Goal: Task Accomplishment & Management: Manage account settings

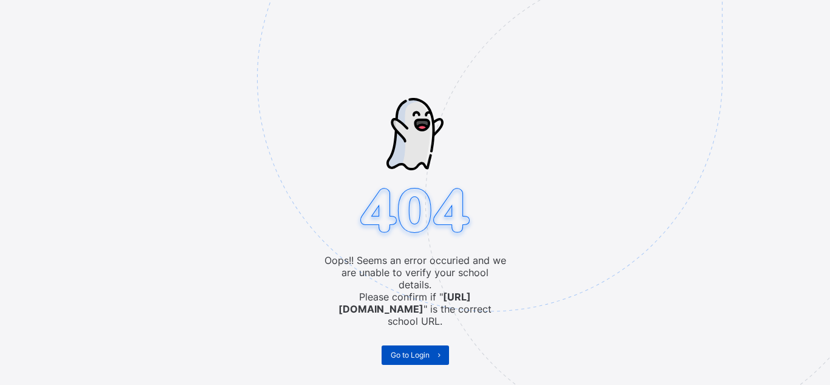
click at [421, 350] on span "Go to Login" at bounding box center [410, 354] width 39 height 9
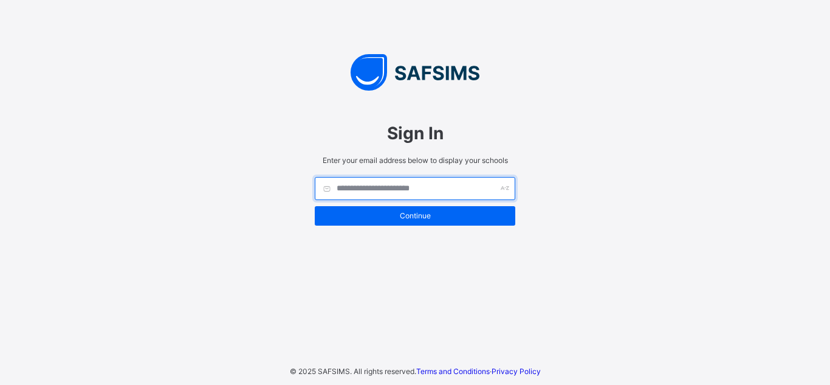
click at [386, 188] on input "text" at bounding box center [415, 188] width 201 height 23
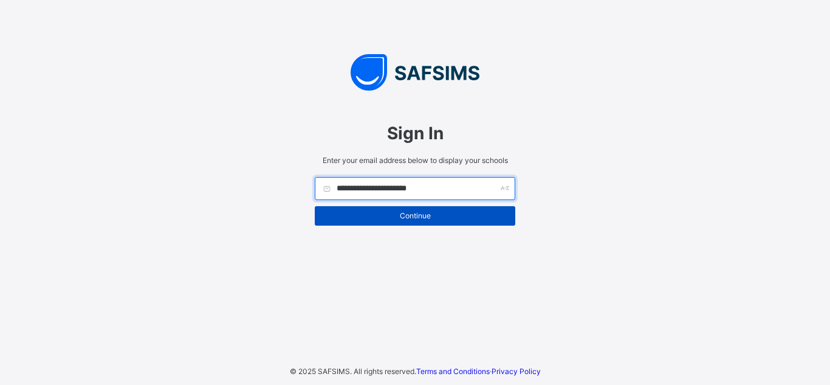
type input "**********"
click at [419, 210] on div "Continue" at bounding box center [415, 215] width 201 height 19
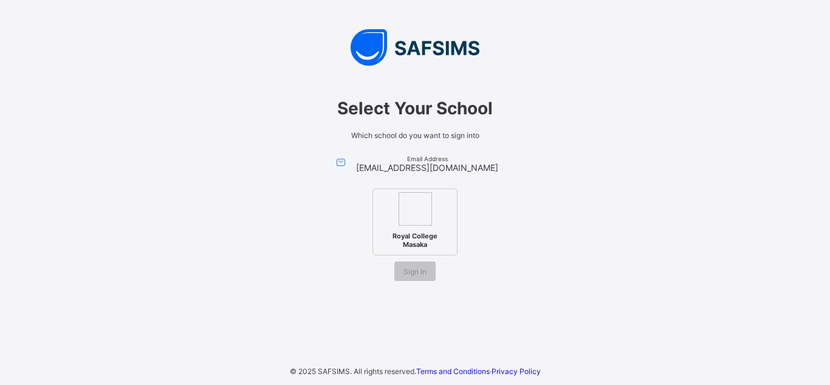
click at [419, 210] on img at bounding box center [415, 208] width 33 height 33
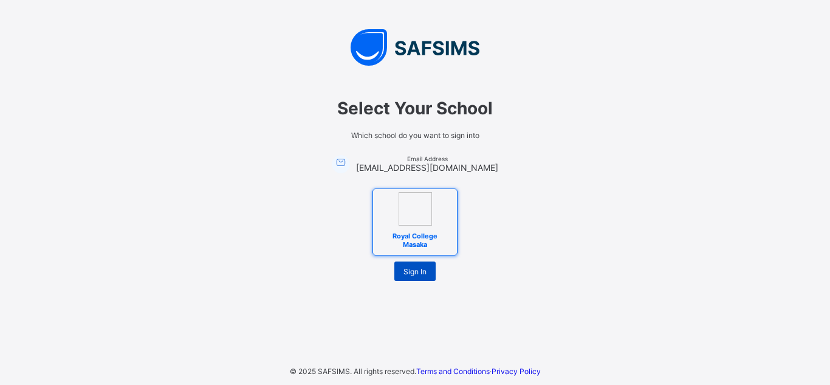
click at [415, 271] on span "Sign In" at bounding box center [415, 271] width 23 height 9
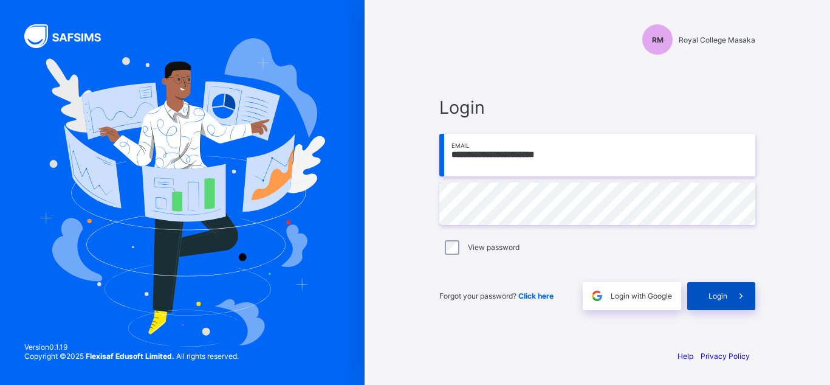
click at [714, 308] on div "Login" at bounding box center [721, 296] width 68 height 28
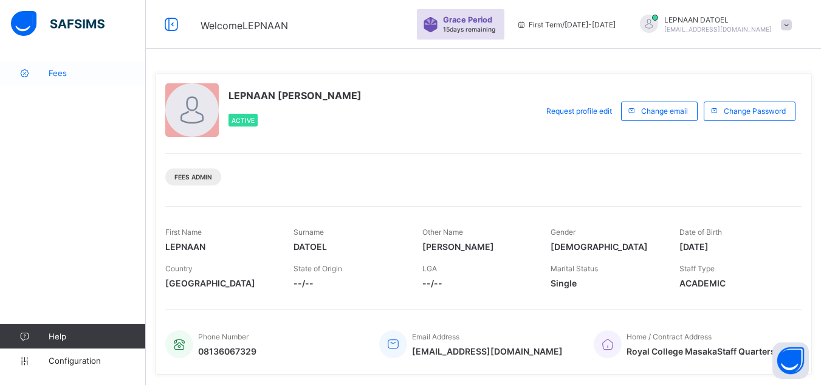
click at [98, 77] on span "Fees" at bounding box center [97, 73] width 97 height 10
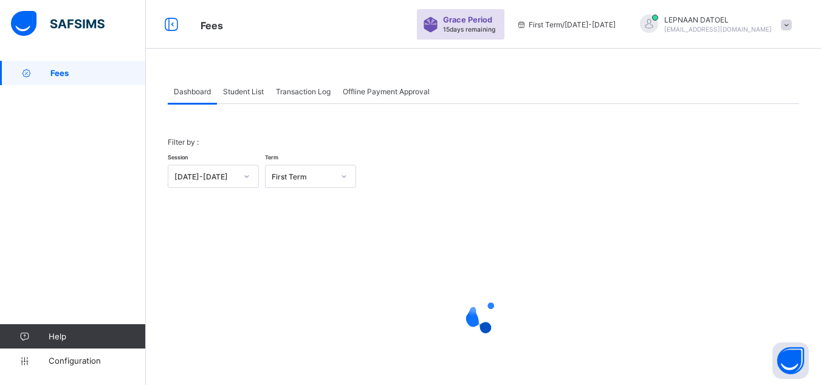
click at [239, 98] on div "Student List" at bounding box center [243, 91] width 53 height 24
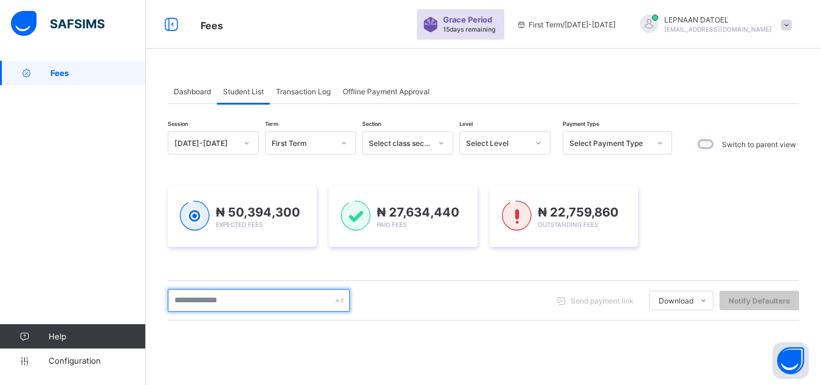
click at [237, 303] on input "text" at bounding box center [259, 300] width 182 height 23
type input "*"
click at [393, 321] on div "Session [DATE]-[DATE] Term First Term Section Select class section Level Select…" at bounding box center [483, 346] width 631 height 431
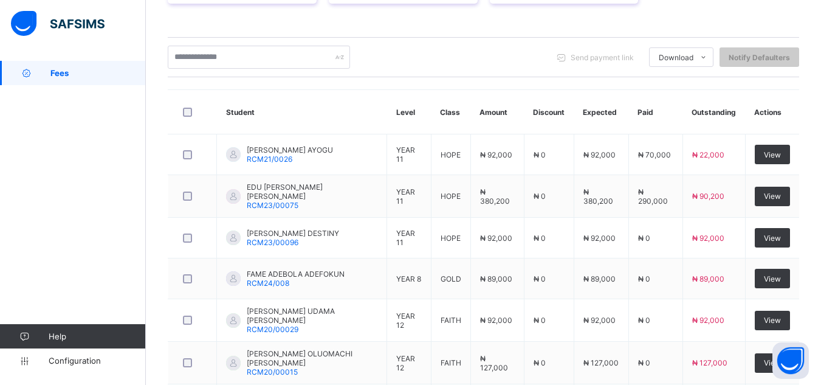
scroll to position [267, 0]
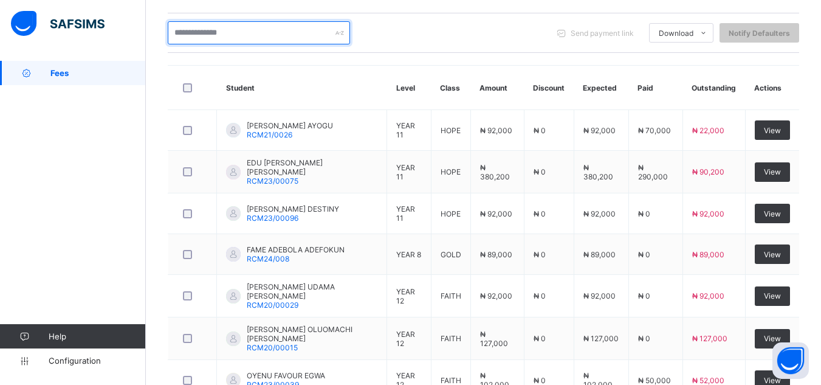
click at [194, 29] on input "text" at bounding box center [259, 32] width 182 height 23
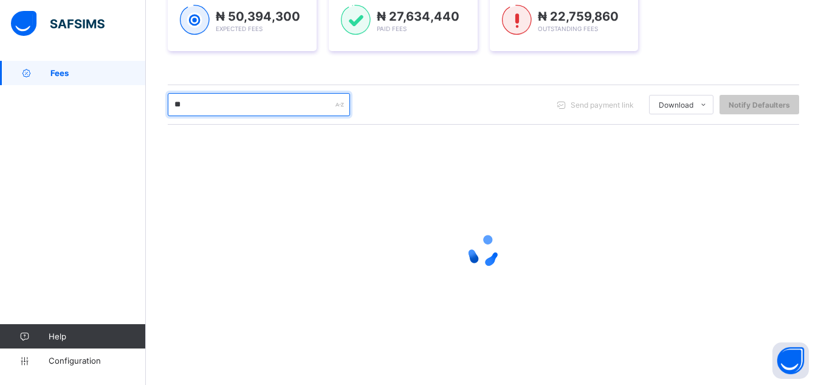
scroll to position [196, 0]
type input "*****"
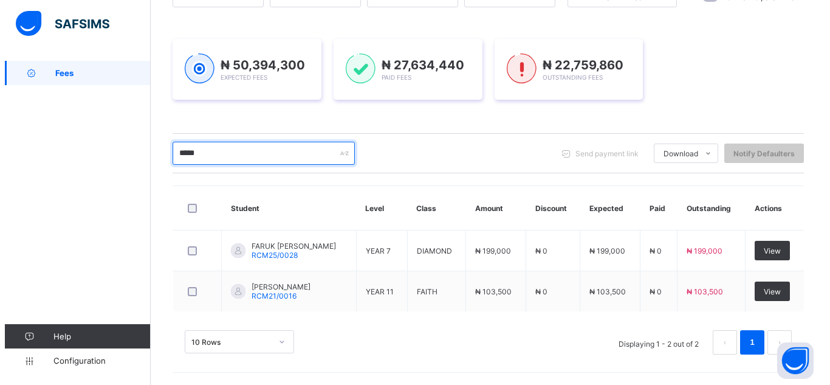
scroll to position [147, 0]
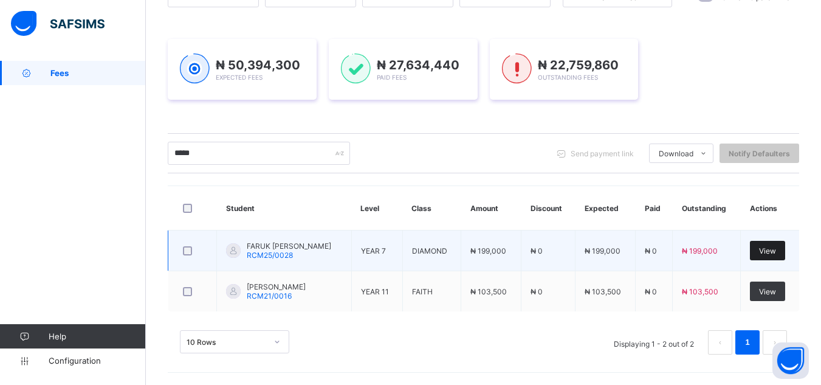
click at [771, 250] on span "View" at bounding box center [767, 250] width 17 height 9
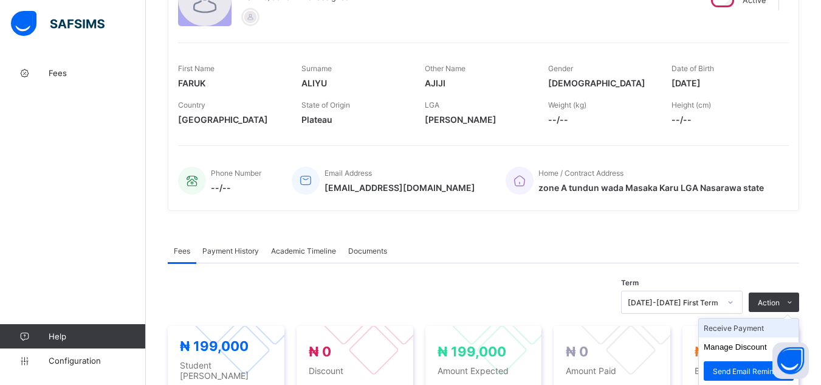
click at [749, 332] on li "Receive Payment" at bounding box center [749, 327] width 100 height 19
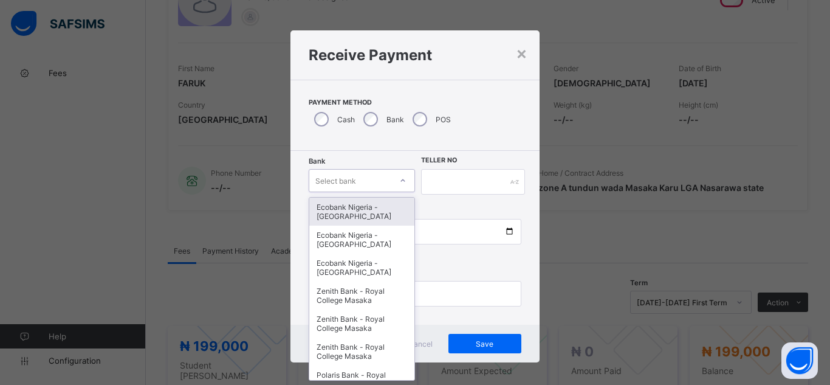
click at [399, 188] on div at bounding box center [403, 180] width 21 height 19
click at [380, 219] on div "Ecobank Nigeria - [GEOGRAPHIC_DATA]" at bounding box center [361, 212] width 105 height 28
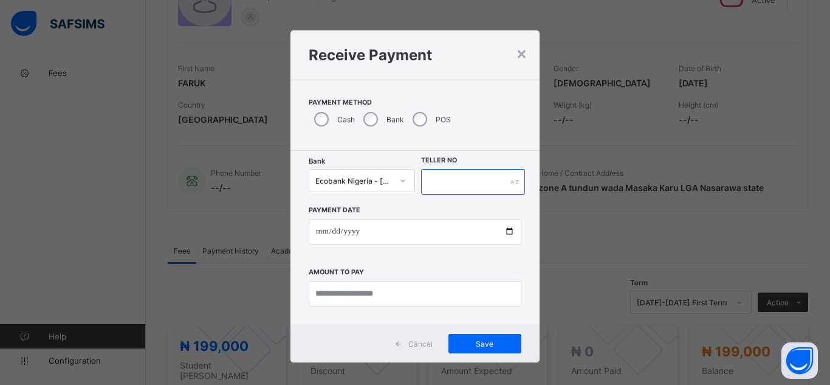
click at [446, 178] on input "text" at bounding box center [473, 182] width 104 height 26
type input "********"
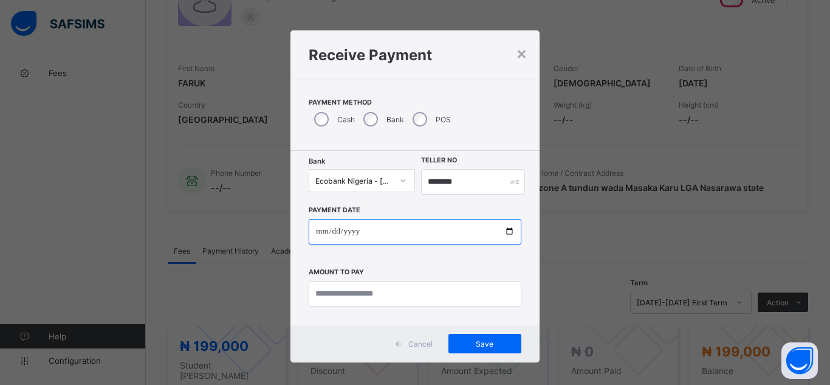
click at [503, 227] on input "date" at bounding box center [415, 232] width 213 height 26
type input "**********"
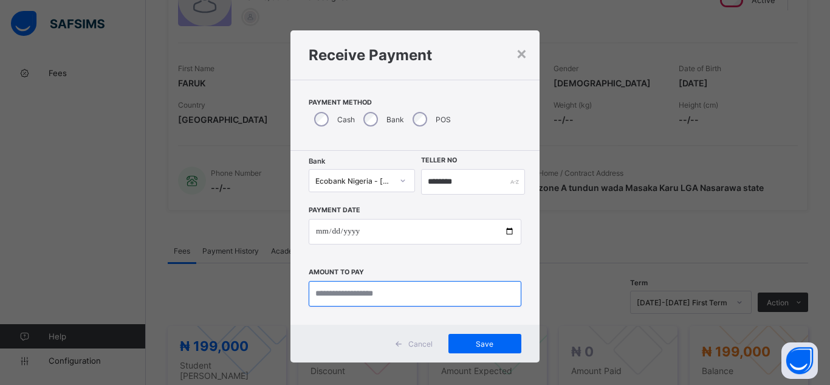
click at [344, 302] on input "currency" at bounding box center [415, 294] width 213 height 26
type input "*********"
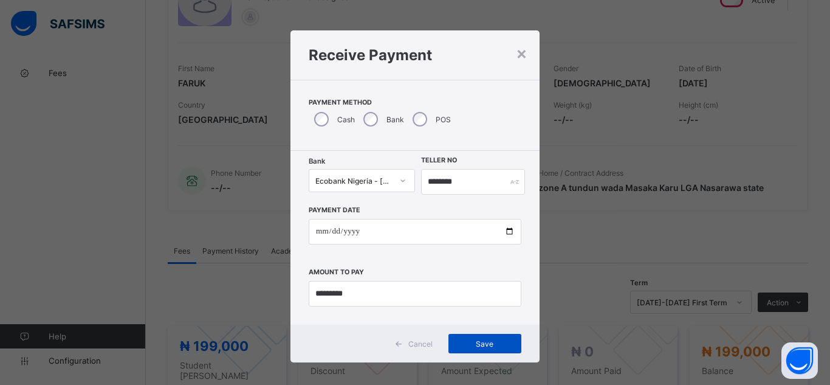
click at [472, 345] on span "Save" at bounding box center [485, 343] width 55 height 9
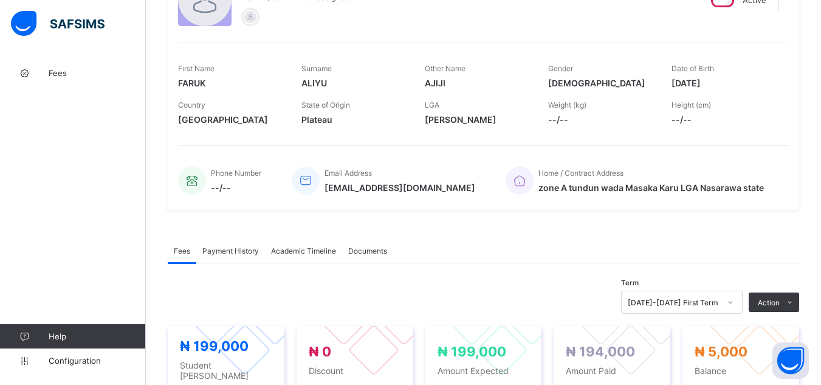
click at [243, 252] on span "Payment History" at bounding box center [230, 250] width 57 height 9
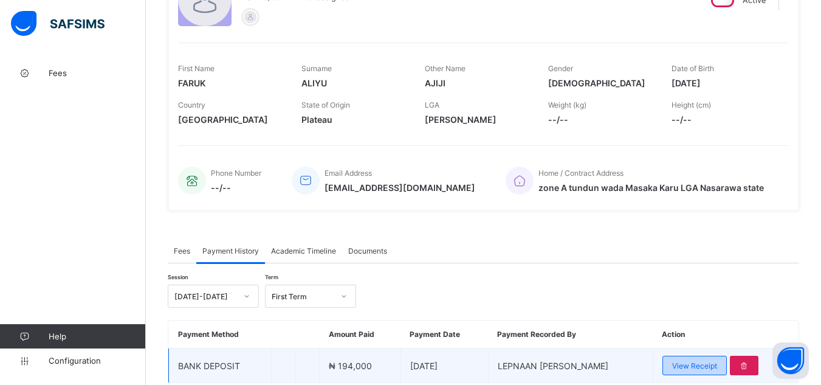
click at [695, 373] on div "View Receipt" at bounding box center [694, 365] width 64 height 19
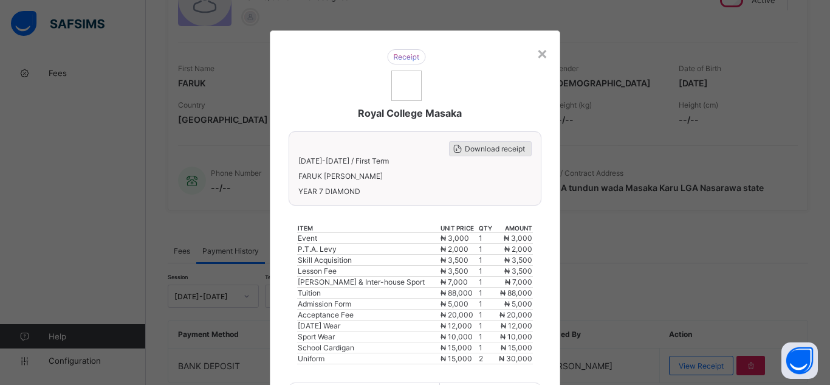
click at [478, 152] on span "Download receipt" at bounding box center [495, 148] width 60 height 9
click at [672, 360] on div "× Royal College Masaka Download receipt [DATE]-[DATE] / First Term FARUK AJIJI …" at bounding box center [415, 192] width 830 height 385
click at [538, 55] on div "×" at bounding box center [543, 53] width 12 height 21
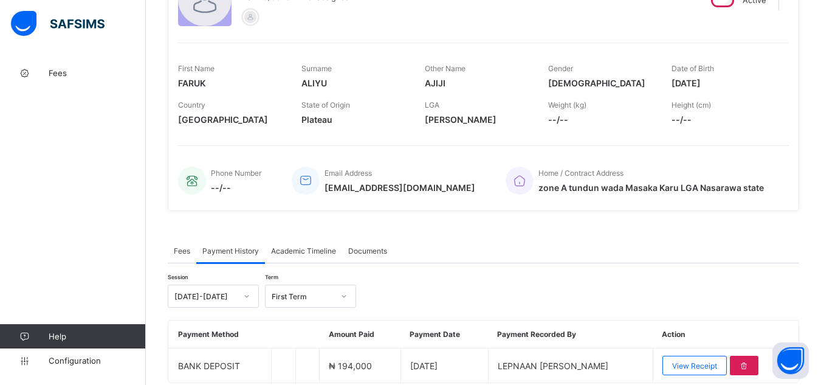
click at [160, 48] on div "× Delete Document This action would delete the document with name: from the sys…" at bounding box center [483, 173] width 675 height 518
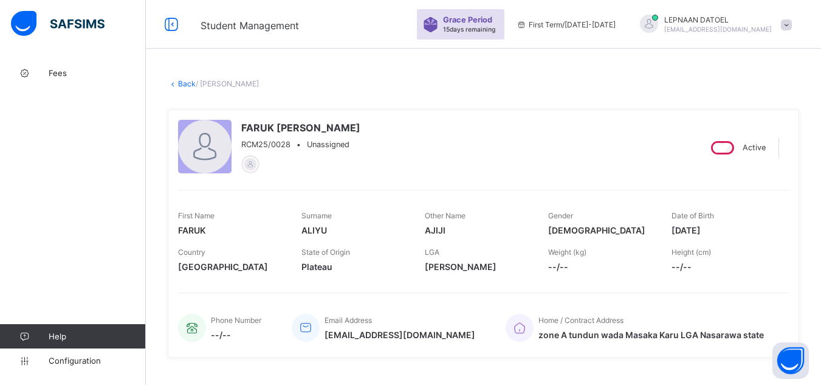
click at [185, 82] on link "Back" at bounding box center [187, 83] width 18 height 9
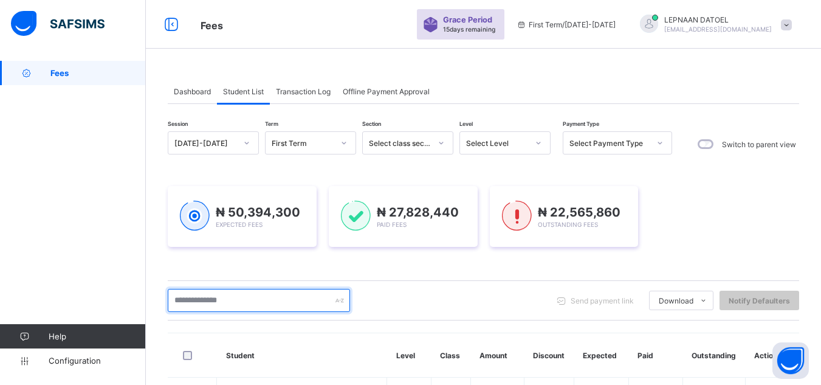
click at [243, 300] on input "text" at bounding box center [259, 300] width 182 height 23
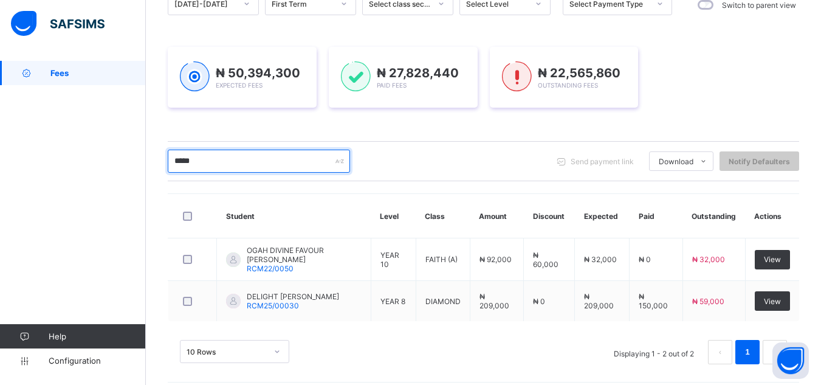
scroll to position [147, 0]
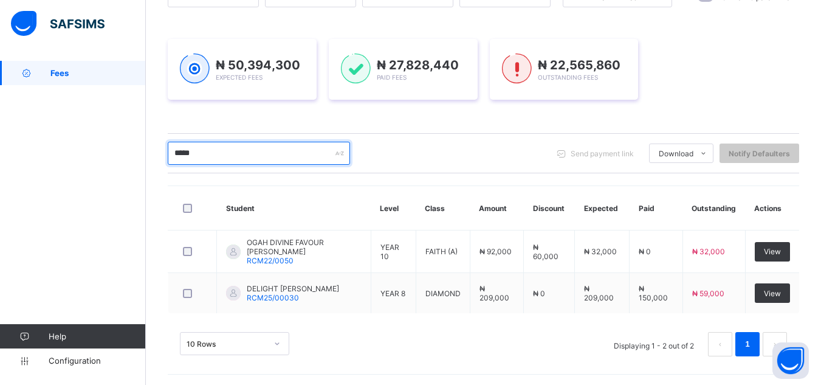
click at [216, 150] on input "*****" at bounding box center [259, 153] width 182 height 23
type input "*"
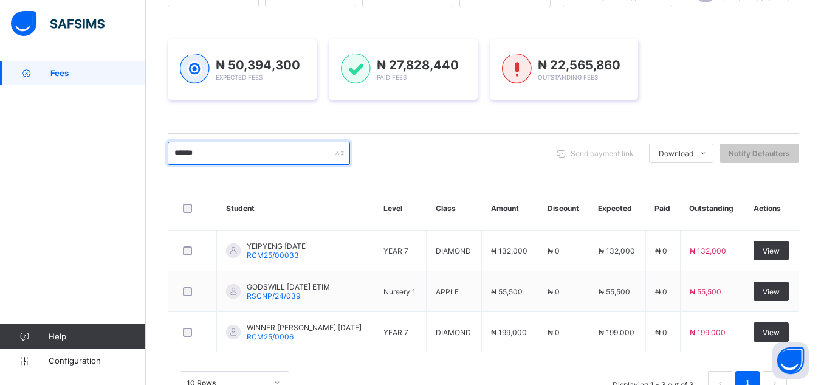
type input "******"
click at [428, 172] on div "****** Send payment link Download Students Payment Students Payment Status Stud…" at bounding box center [483, 153] width 631 height 40
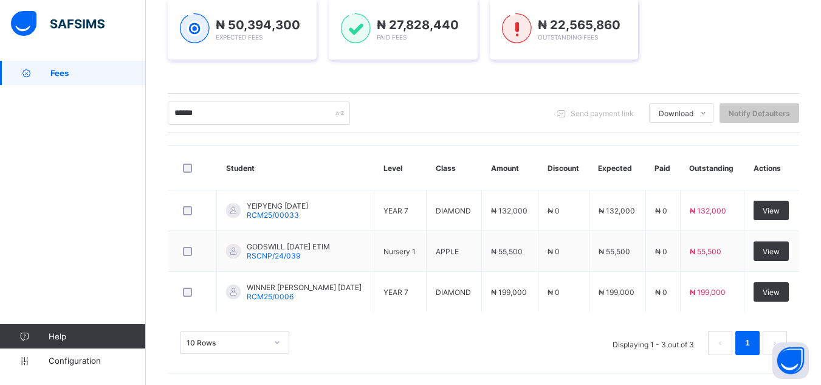
scroll to position [188, 0]
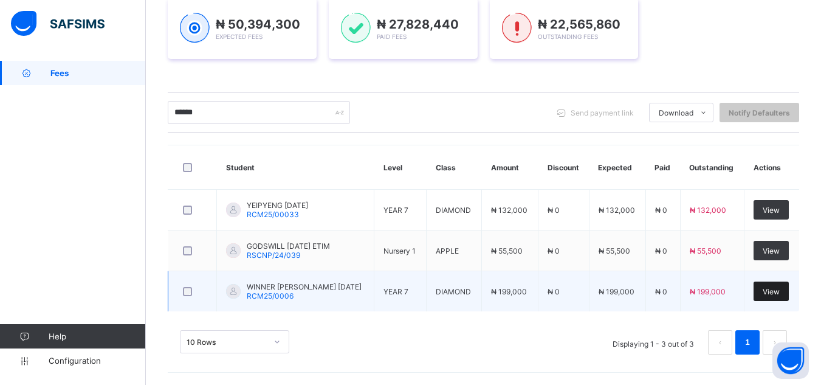
click at [781, 297] on div "View" at bounding box center [771, 290] width 35 height 19
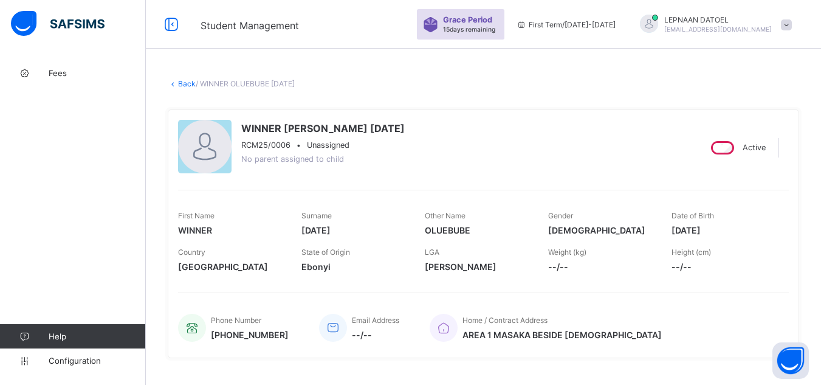
click at [410, 362] on div "WINNER OLUEBUBE [DATE] RCM25/0006 • Unassigned No parent assigned to child Acti…" at bounding box center [483, 233] width 631 height 267
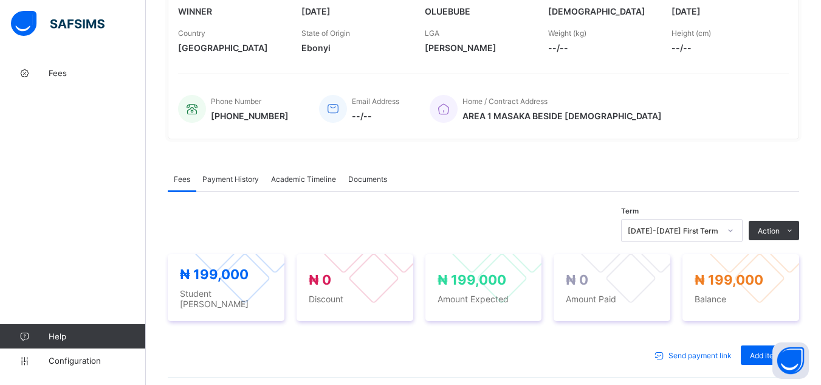
scroll to position [194, 0]
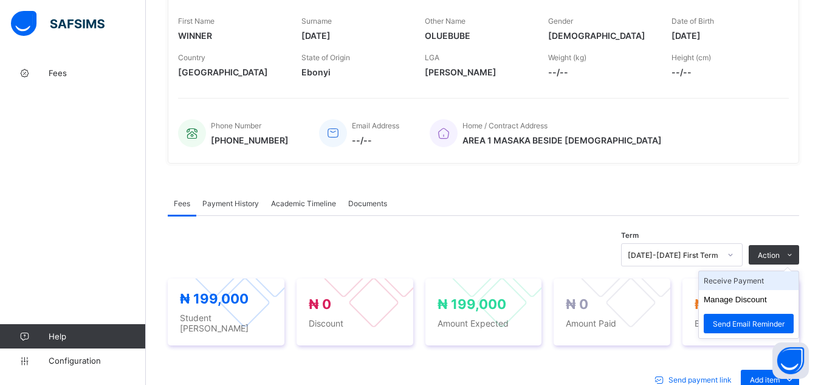
click at [761, 287] on li "Receive Payment" at bounding box center [749, 280] width 100 height 19
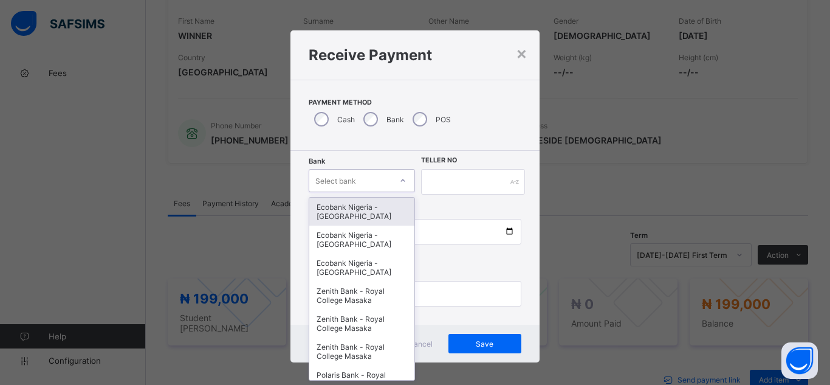
click at [381, 181] on div "Select bank" at bounding box center [350, 180] width 82 height 17
click at [379, 221] on div "Ecobank Nigeria - [GEOGRAPHIC_DATA]" at bounding box center [361, 212] width 105 height 28
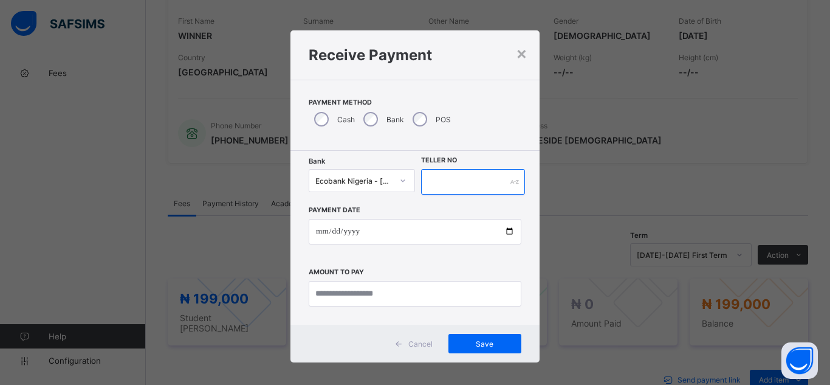
click at [467, 182] on input "text" at bounding box center [473, 182] width 104 height 26
type input "********"
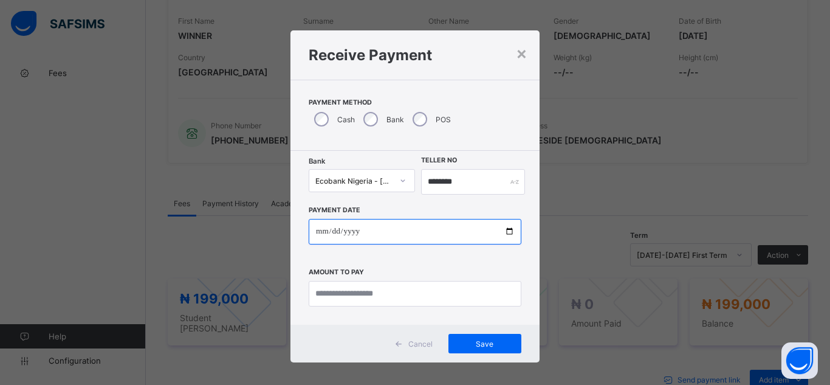
click at [501, 227] on input "date" at bounding box center [415, 232] width 213 height 26
type input "**********"
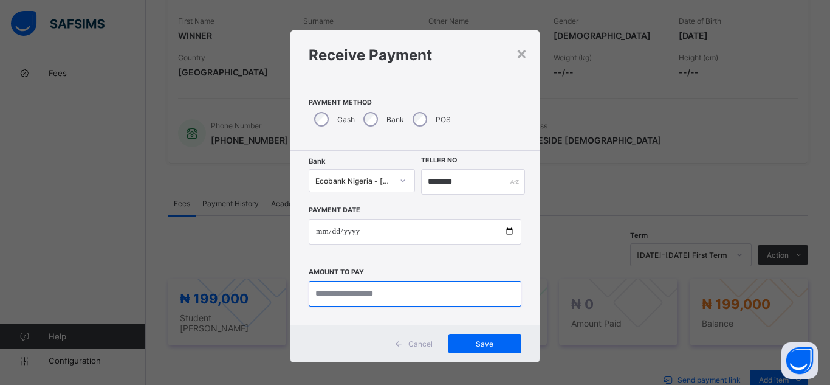
click at [349, 294] on input "currency" at bounding box center [415, 294] width 213 height 26
type input "*********"
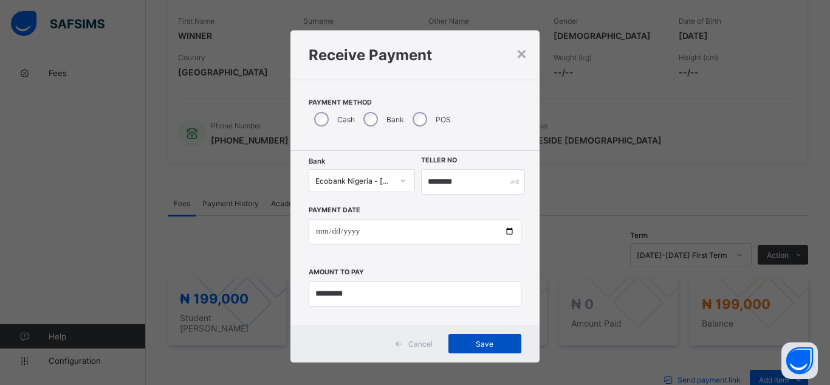
click at [498, 344] on span "Save" at bounding box center [485, 343] width 55 height 9
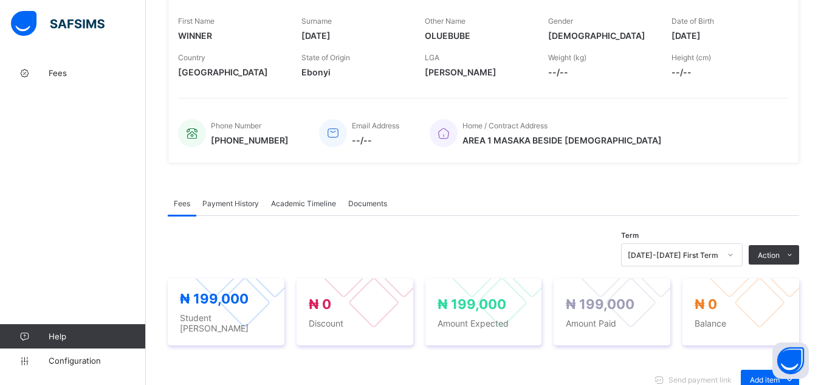
click at [162, 235] on div "× Delete Document This action would delete the document with name: from the sys…" at bounding box center [483, 372] width 675 height 1012
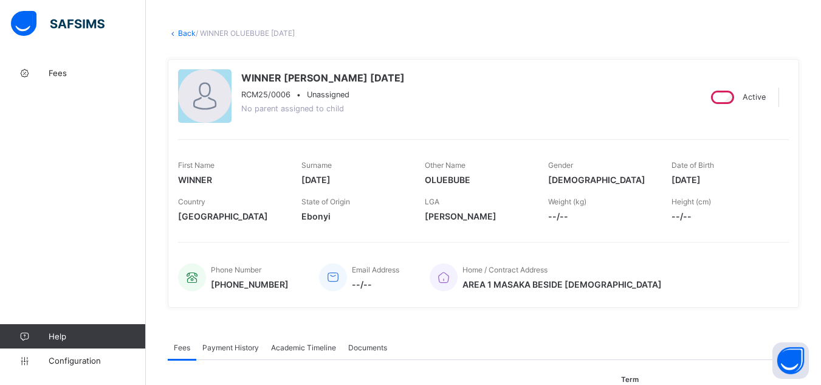
scroll to position [0, 0]
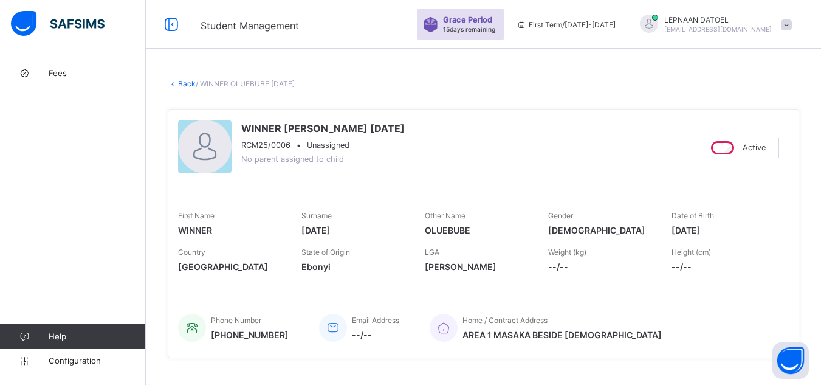
click at [187, 83] on link "Back" at bounding box center [187, 83] width 18 height 9
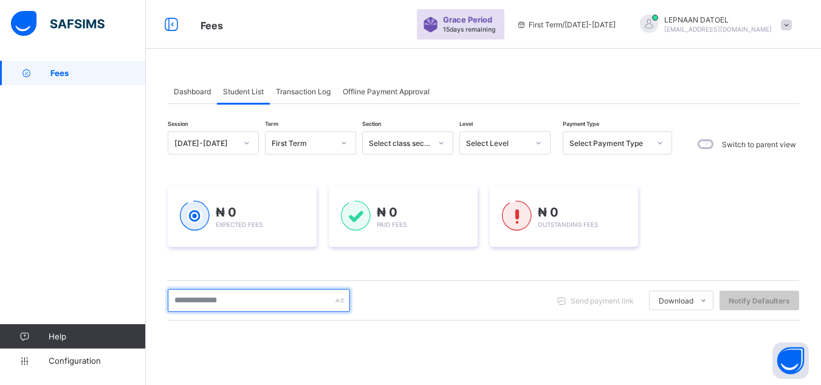
click at [244, 295] on input "text" at bounding box center [259, 300] width 182 height 23
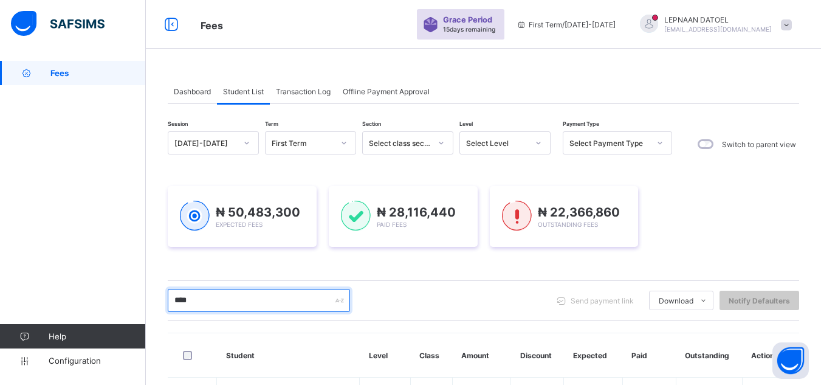
type input "*********"
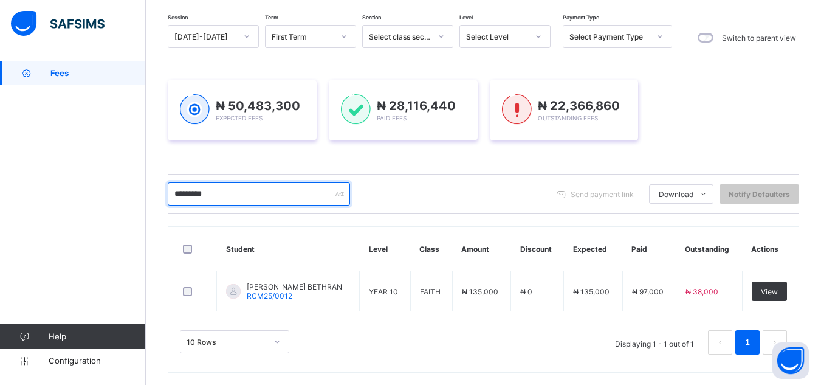
scroll to position [106, 0]
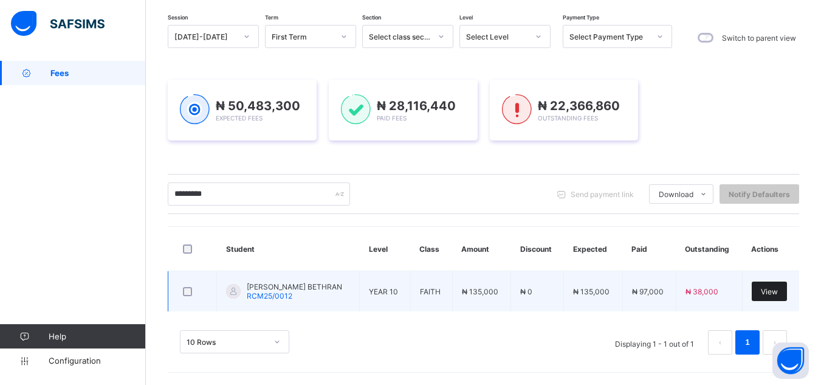
click at [771, 295] on div "View" at bounding box center [769, 290] width 35 height 19
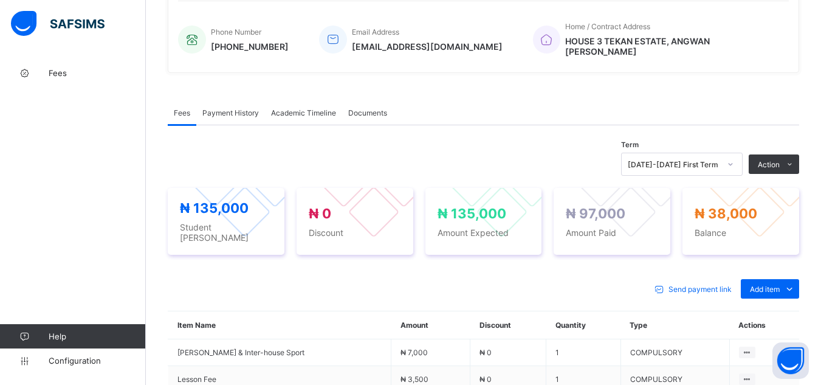
scroll to position [316, 0]
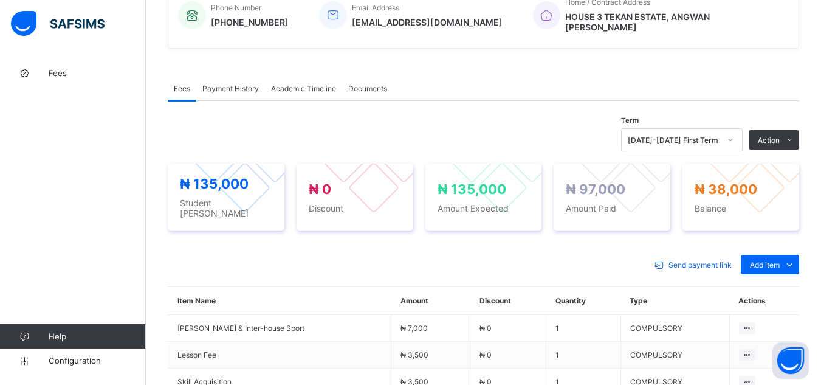
click at [229, 85] on span "Payment History" at bounding box center [230, 88] width 57 height 9
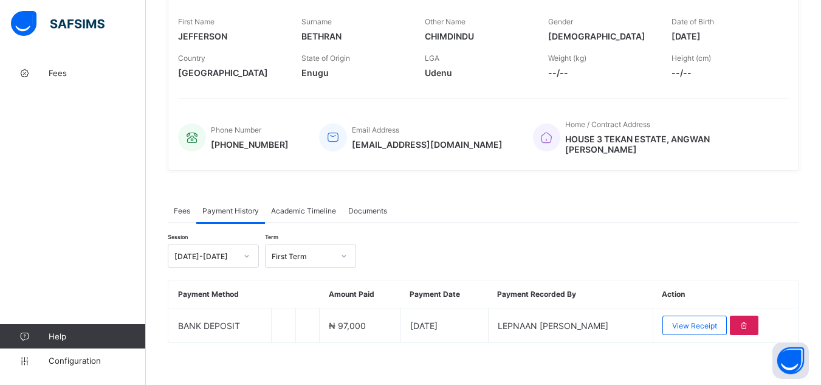
click at [181, 207] on span "Fees" at bounding box center [182, 210] width 16 height 9
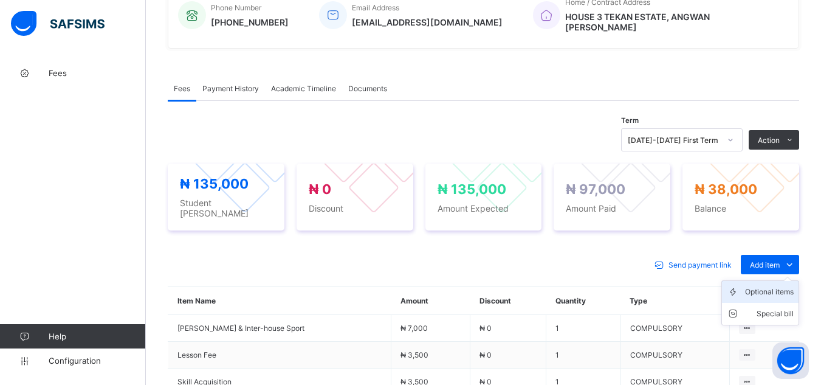
click at [780, 286] on div "Optional items" at bounding box center [769, 292] width 49 height 12
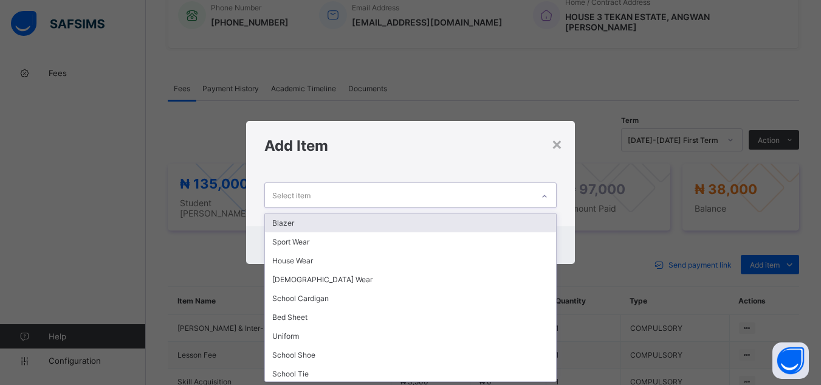
scroll to position [0, 0]
click at [543, 195] on icon at bounding box center [544, 196] width 7 height 12
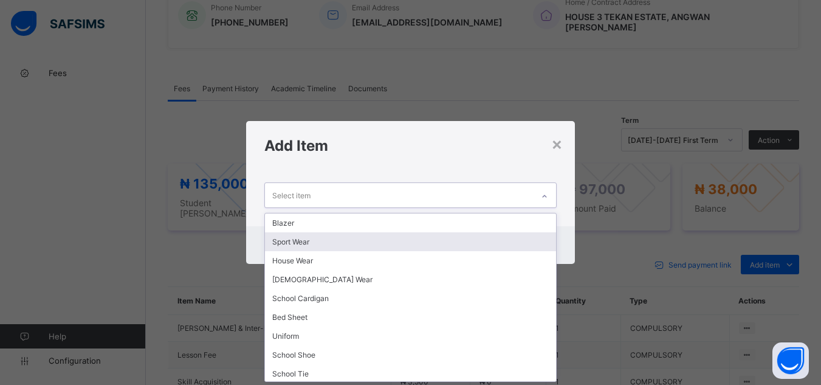
click at [534, 238] on div "Sport Wear" at bounding box center [410, 241] width 291 height 19
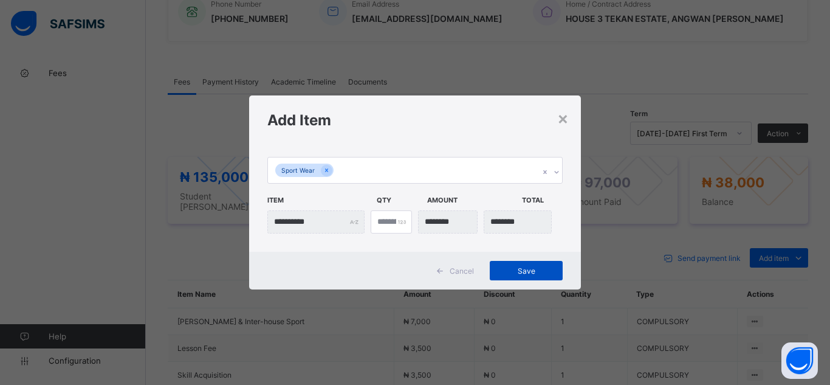
click at [524, 270] on span "Save" at bounding box center [526, 270] width 55 height 9
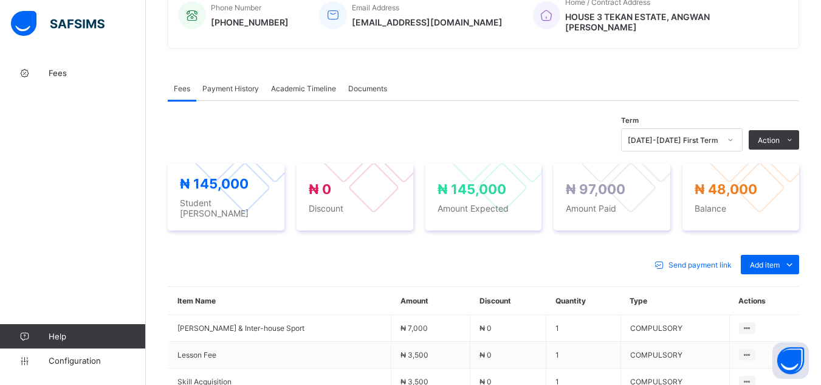
click at [229, 84] on span "Payment History" at bounding box center [230, 88] width 57 height 9
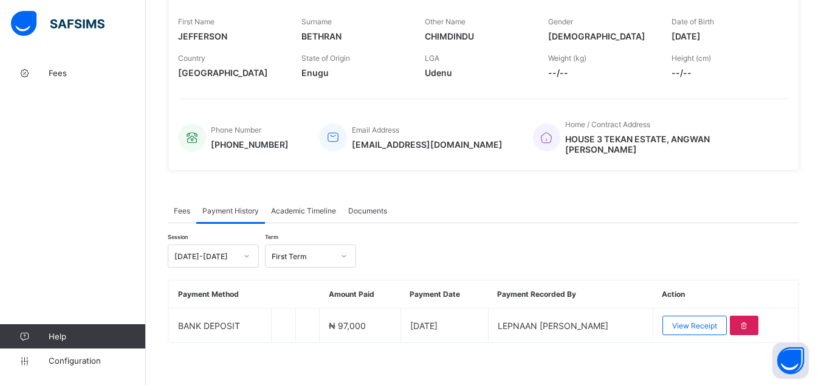
click at [179, 206] on span "Fees" at bounding box center [182, 210] width 16 height 9
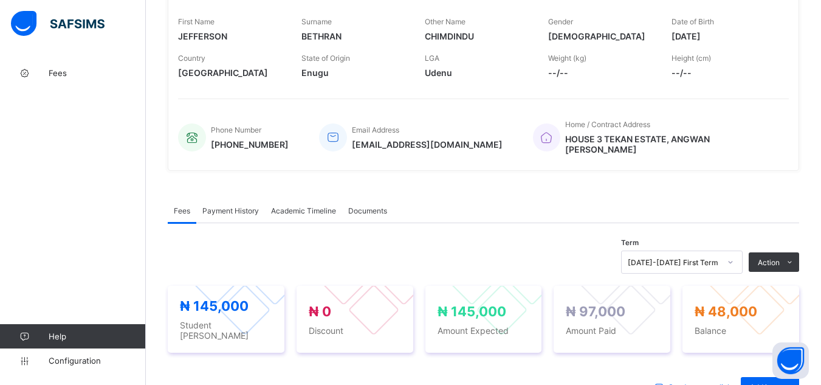
scroll to position [316, 0]
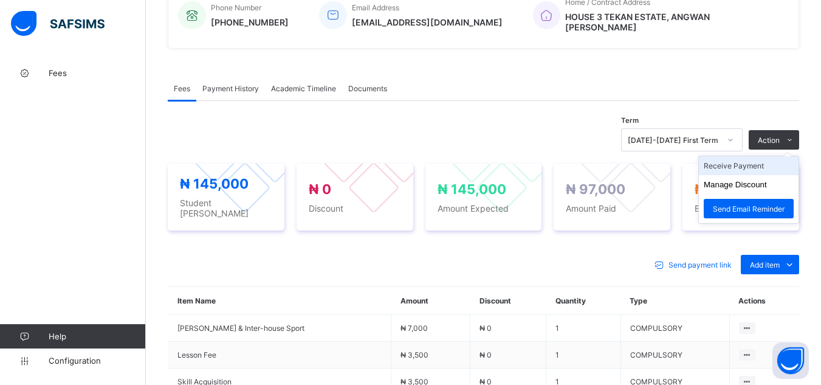
click at [772, 163] on li "Receive Payment" at bounding box center [749, 165] width 100 height 19
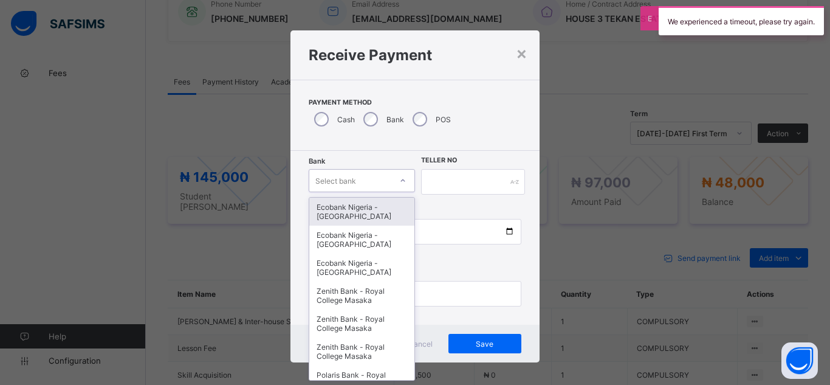
click at [375, 176] on div "Select bank" at bounding box center [350, 180] width 82 height 17
click at [378, 217] on div "Ecobank Nigeria - [GEOGRAPHIC_DATA]" at bounding box center [361, 212] width 105 height 28
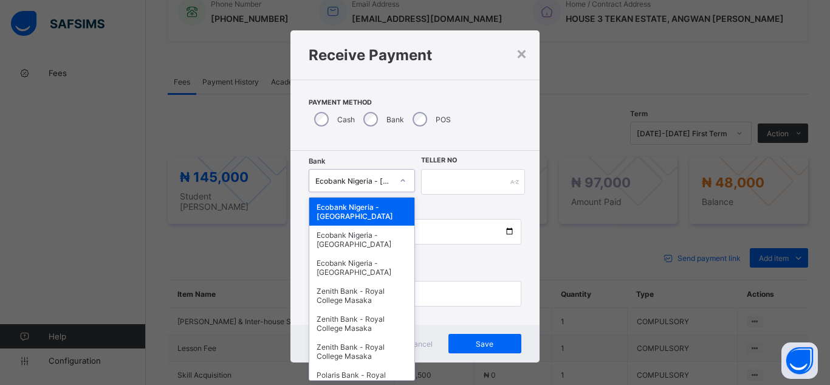
click at [399, 177] on icon at bounding box center [402, 180] width 7 height 12
click at [377, 303] on div "Zenith Bank - Royal College Masaka" at bounding box center [361, 295] width 105 height 28
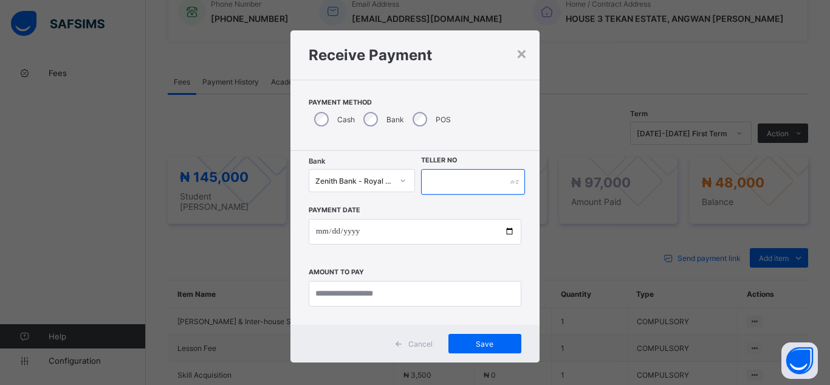
click at [446, 184] on input "text" at bounding box center [473, 182] width 104 height 26
type input "********"
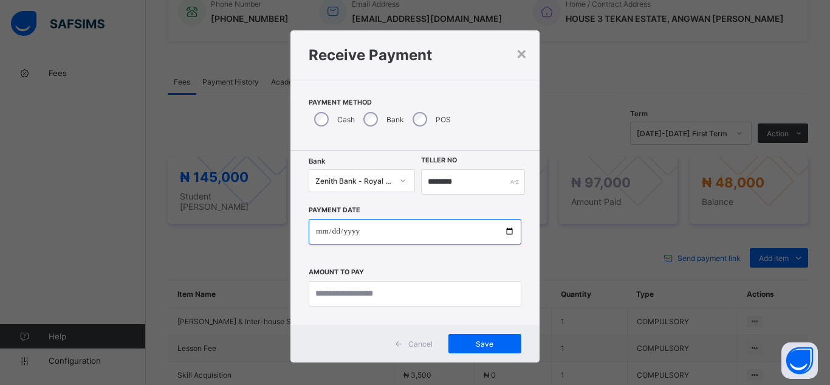
click at [513, 236] on input "date" at bounding box center [415, 232] width 213 height 26
click at [506, 233] on input "date" at bounding box center [415, 232] width 213 height 26
type input "**********"
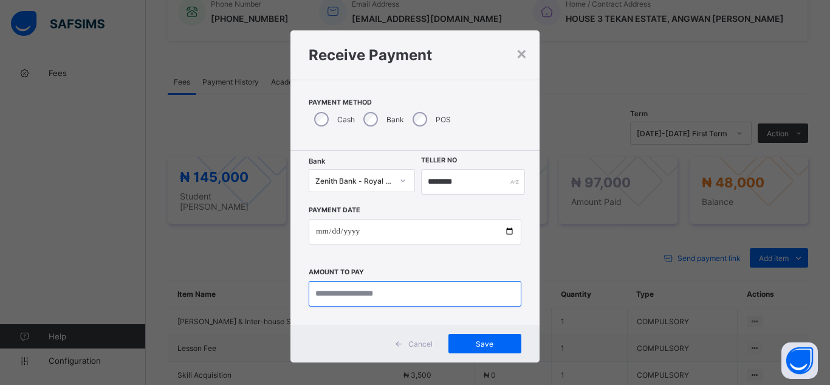
click at [356, 300] on input "currency" at bounding box center [415, 294] width 213 height 26
click at [383, 291] on input "currency" at bounding box center [415, 294] width 213 height 26
type input "********"
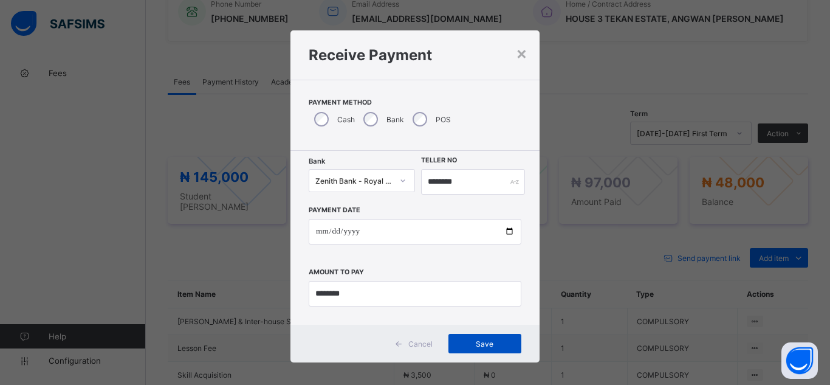
click at [475, 344] on span "Save" at bounding box center [485, 343] width 55 height 9
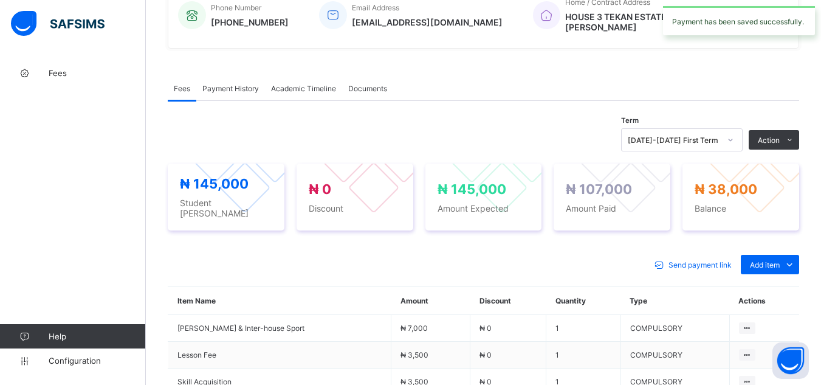
click at [153, 100] on div "× Delete Document This action would delete the document with name: from the sys…" at bounding box center [483, 227] width 675 height 965
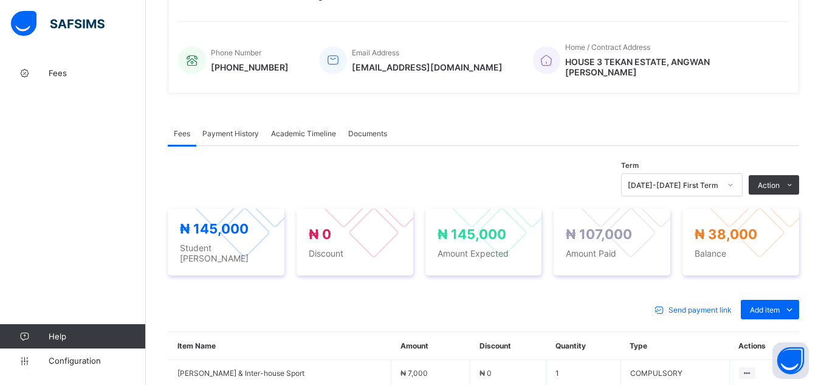
scroll to position [264, 0]
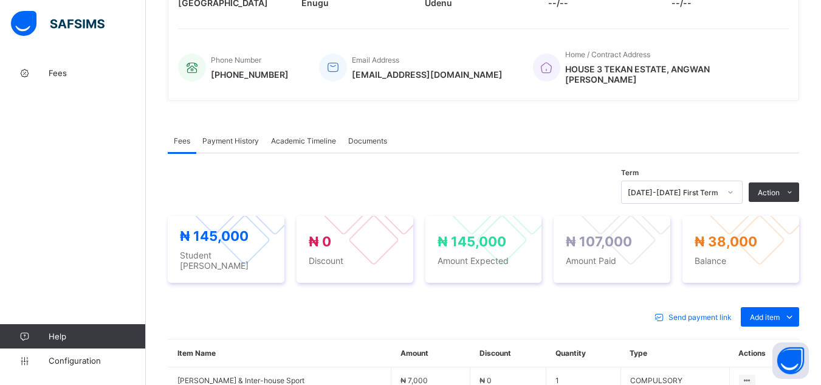
click at [234, 136] on span "Payment History" at bounding box center [230, 140] width 57 height 9
